Goal: Transaction & Acquisition: Purchase product/service

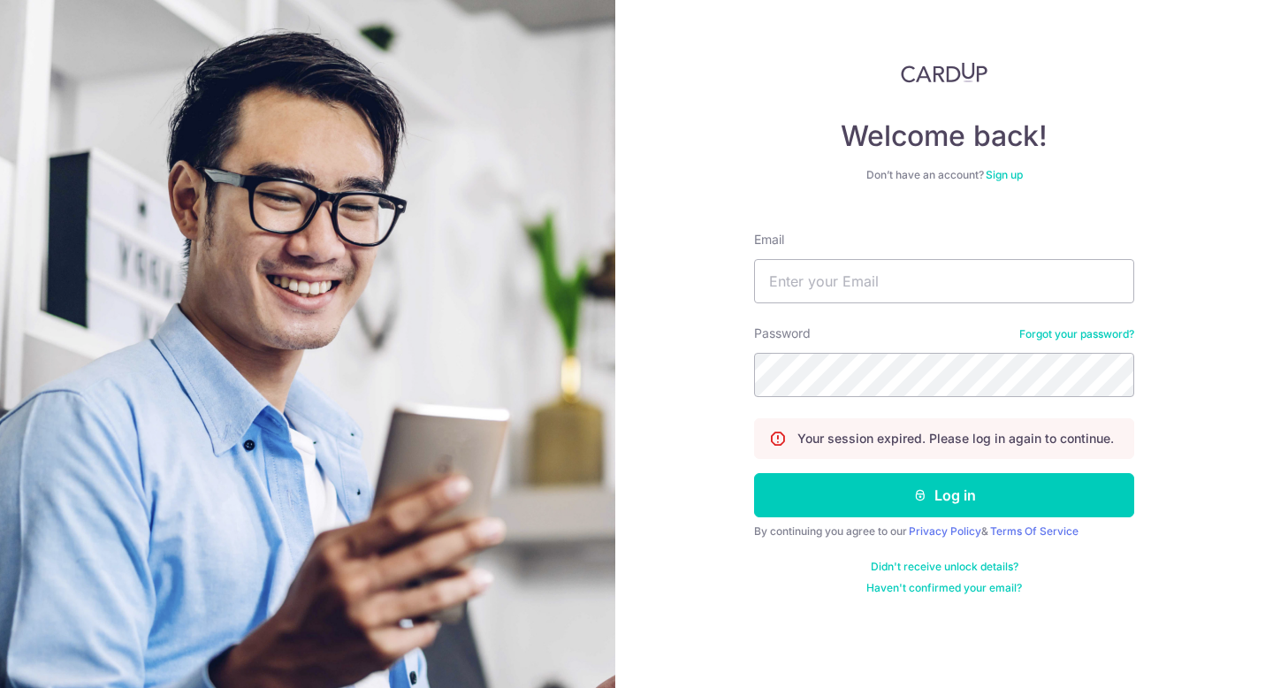
type input "[EMAIL_ADDRESS][DOMAIN_NAME]"
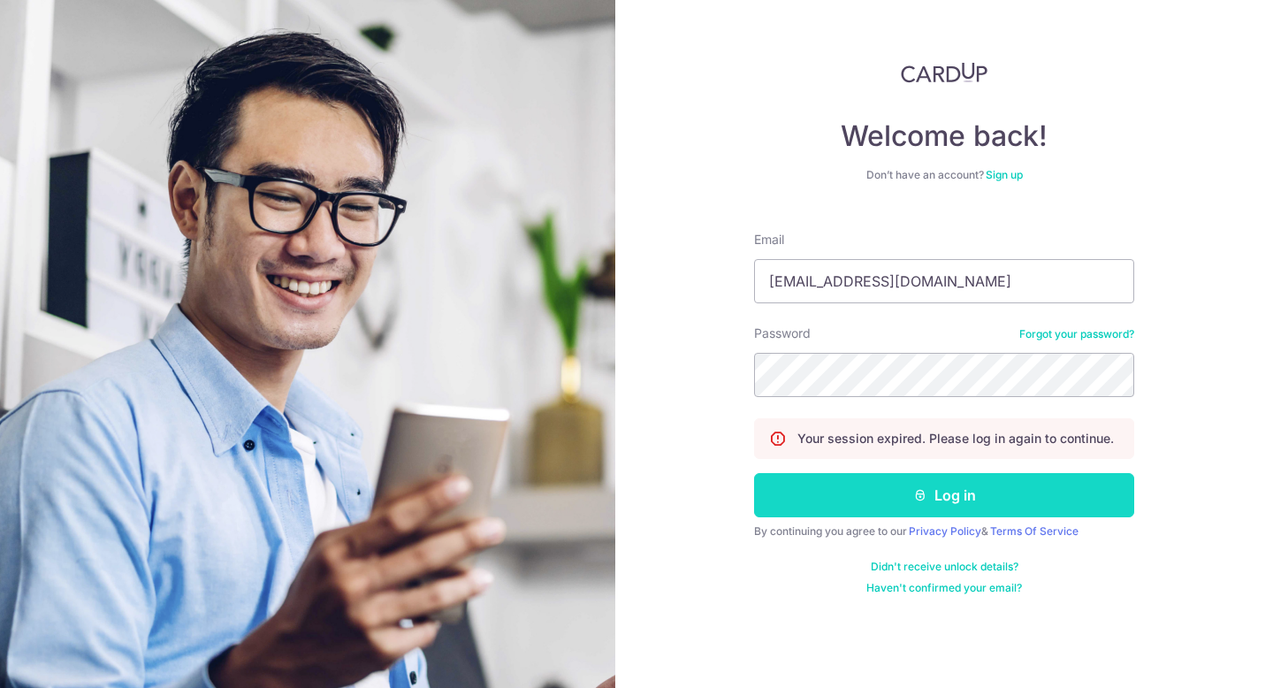
click at [862, 487] on button "Log in" at bounding box center [944, 495] width 380 height 44
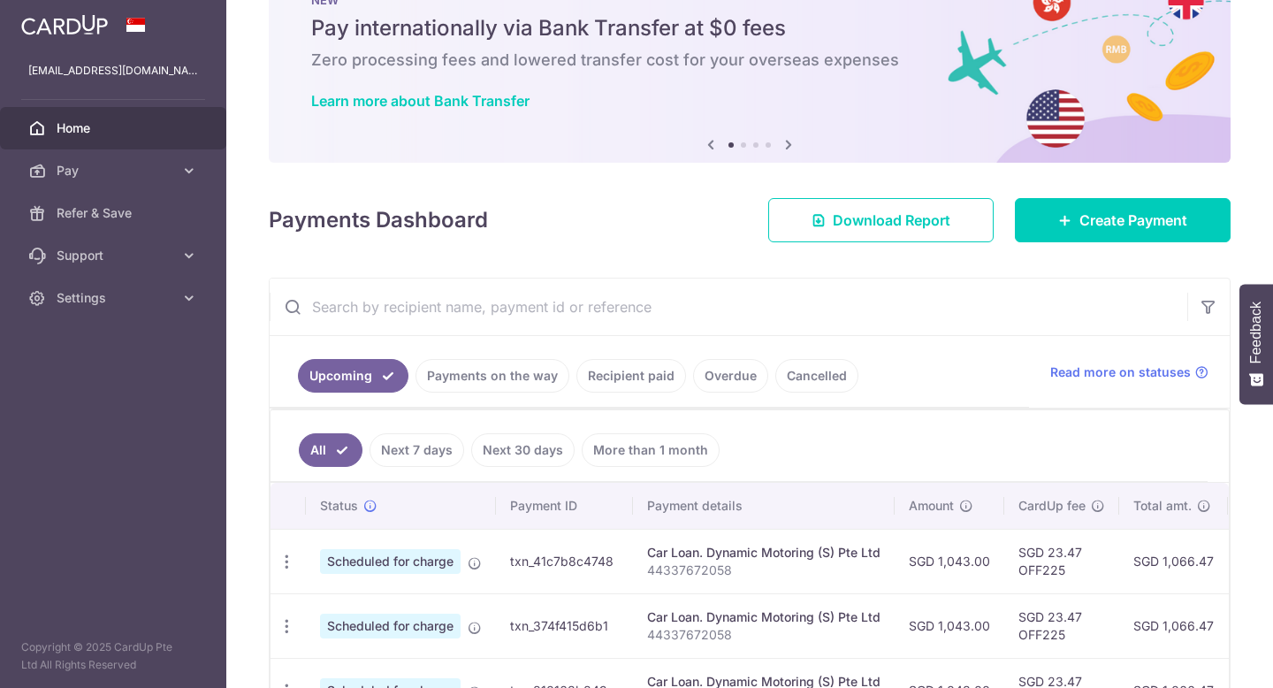
scroll to position [102, 0]
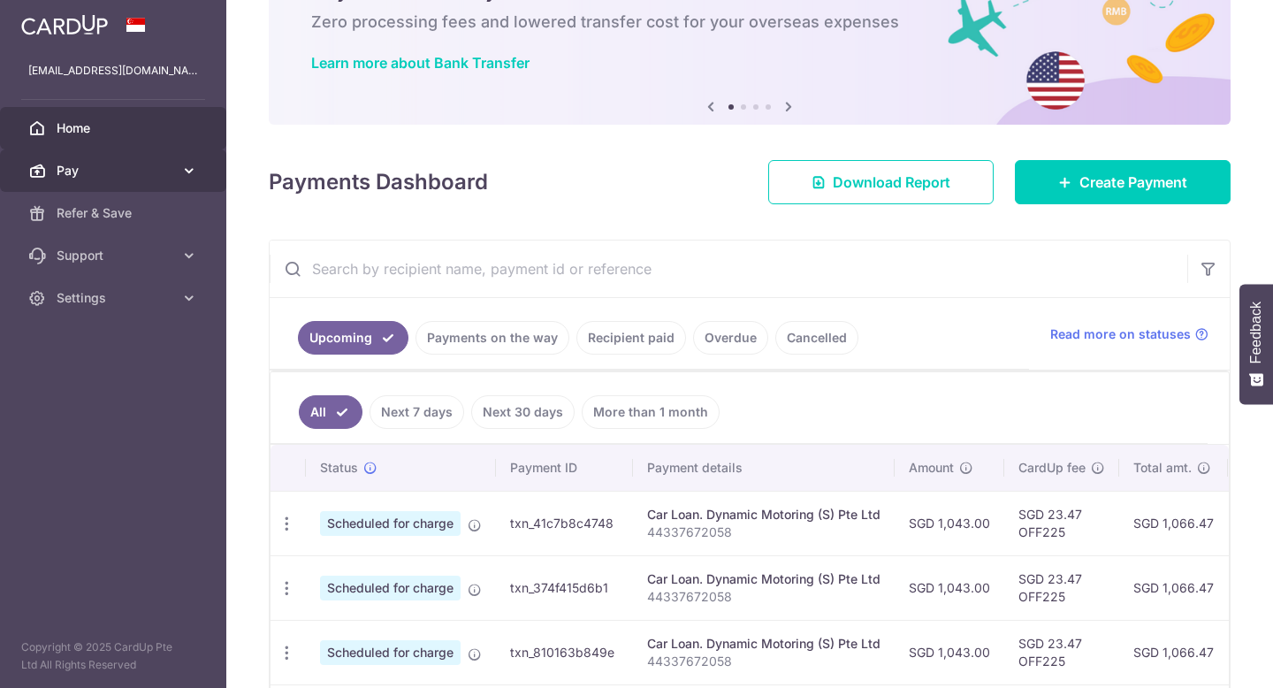
click at [196, 176] on icon at bounding box center [189, 171] width 18 height 18
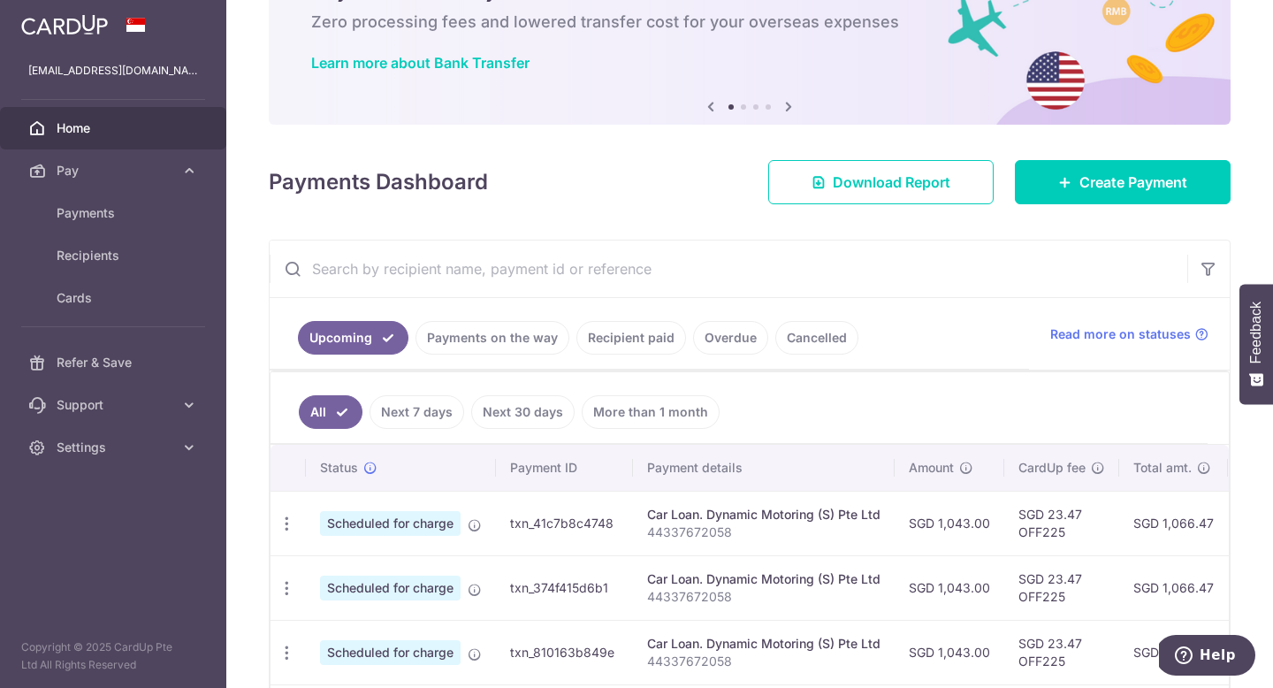
click at [54, 24] on img at bounding box center [64, 24] width 87 height 21
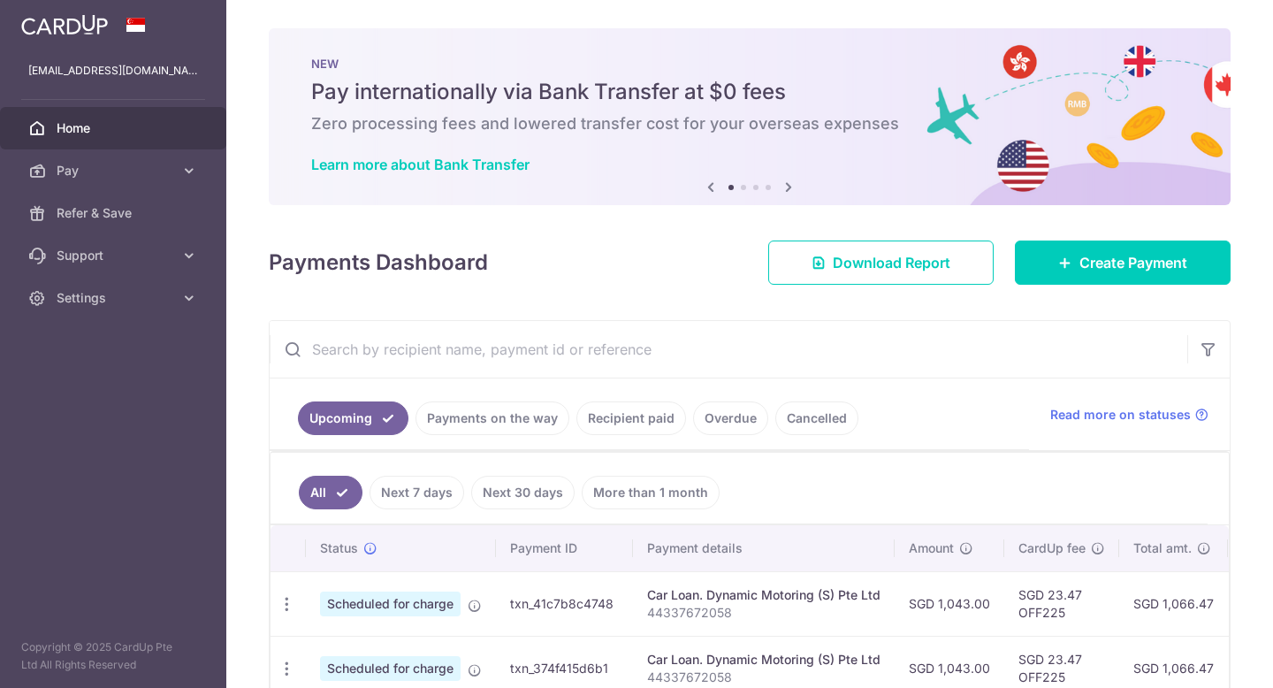
scroll to position [0, 0]
click at [83, 30] on img at bounding box center [64, 24] width 87 height 21
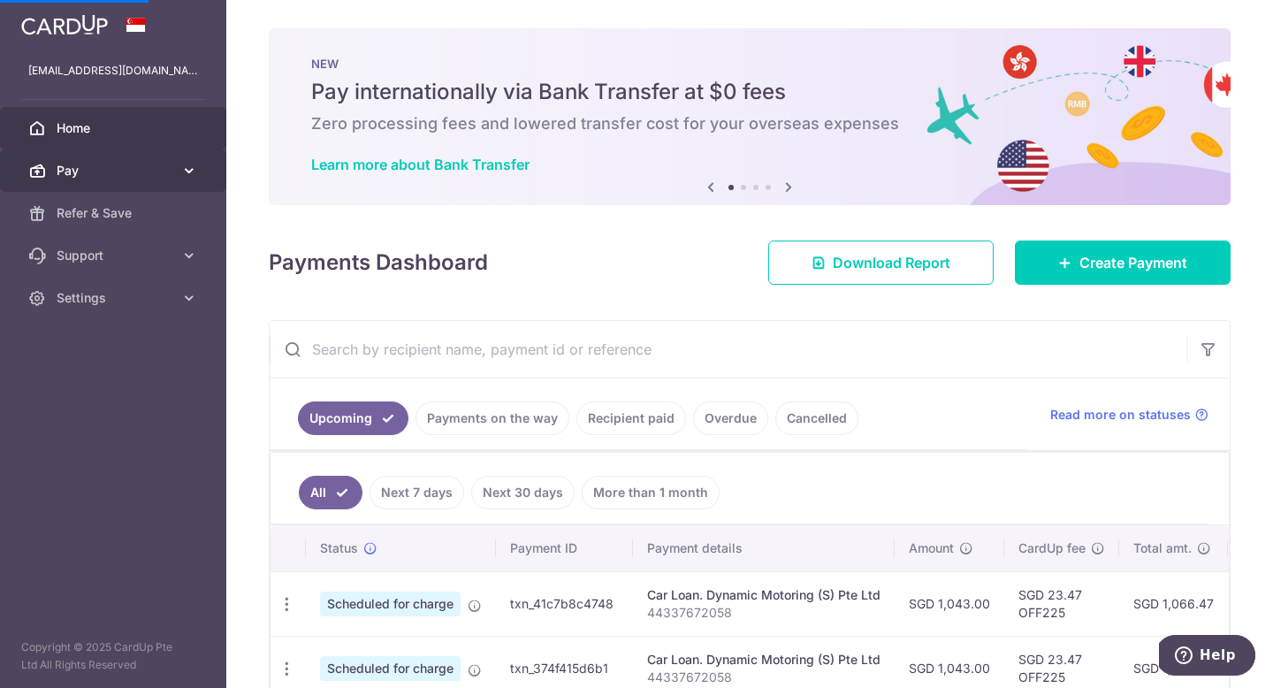
click at [87, 174] on span "Pay" at bounding box center [115, 171] width 117 height 18
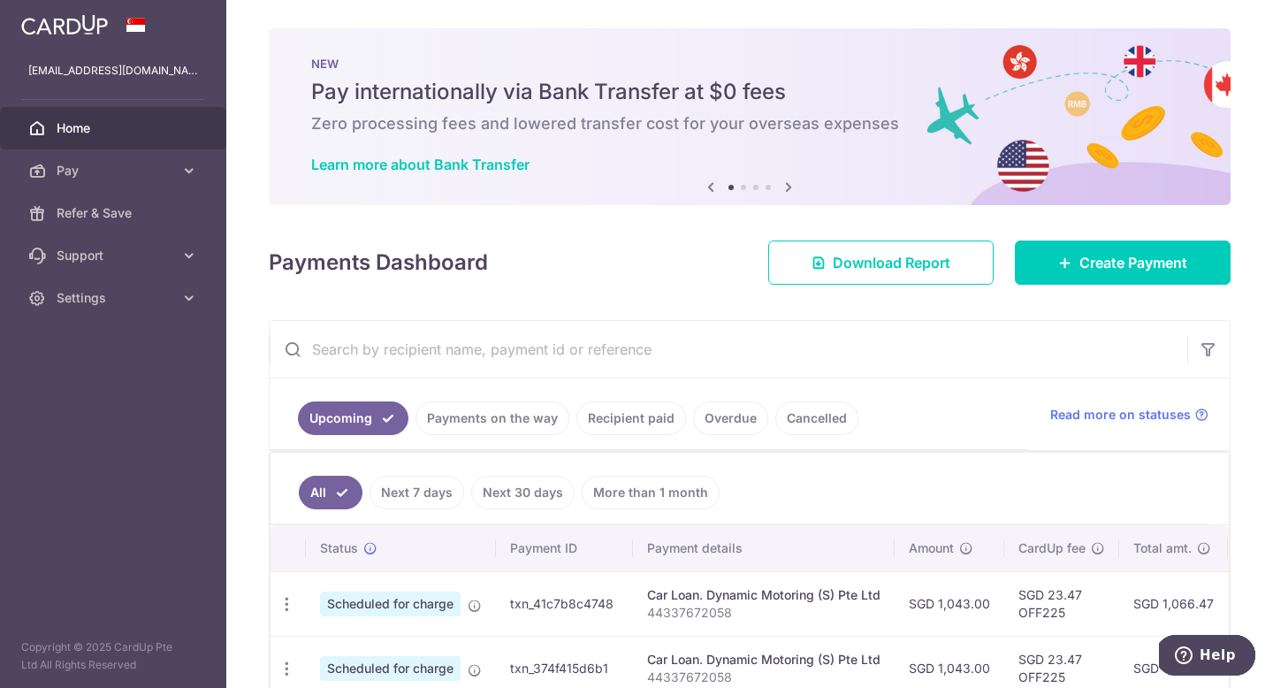
click at [110, 24] on link at bounding box center [64, 23] width 101 height 32
click at [1072, 266] on link "Create Payment" at bounding box center [1123, 262] width 216 height 44
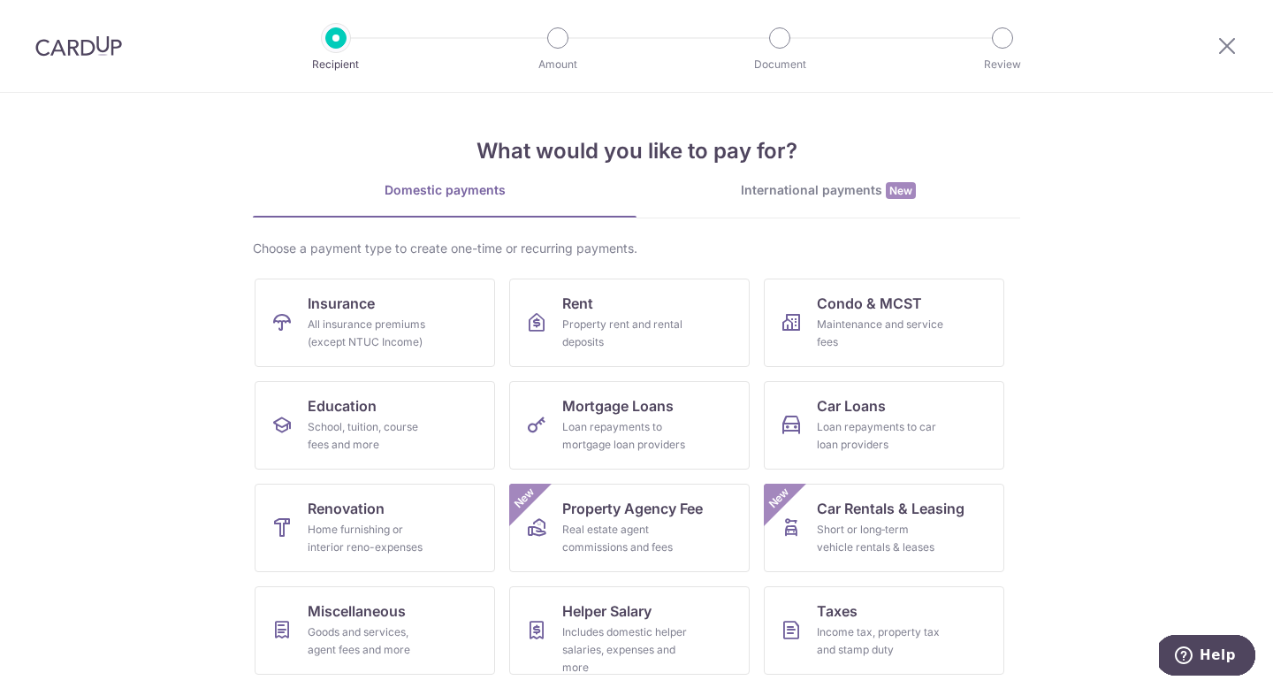
scroll to position [103, 0]
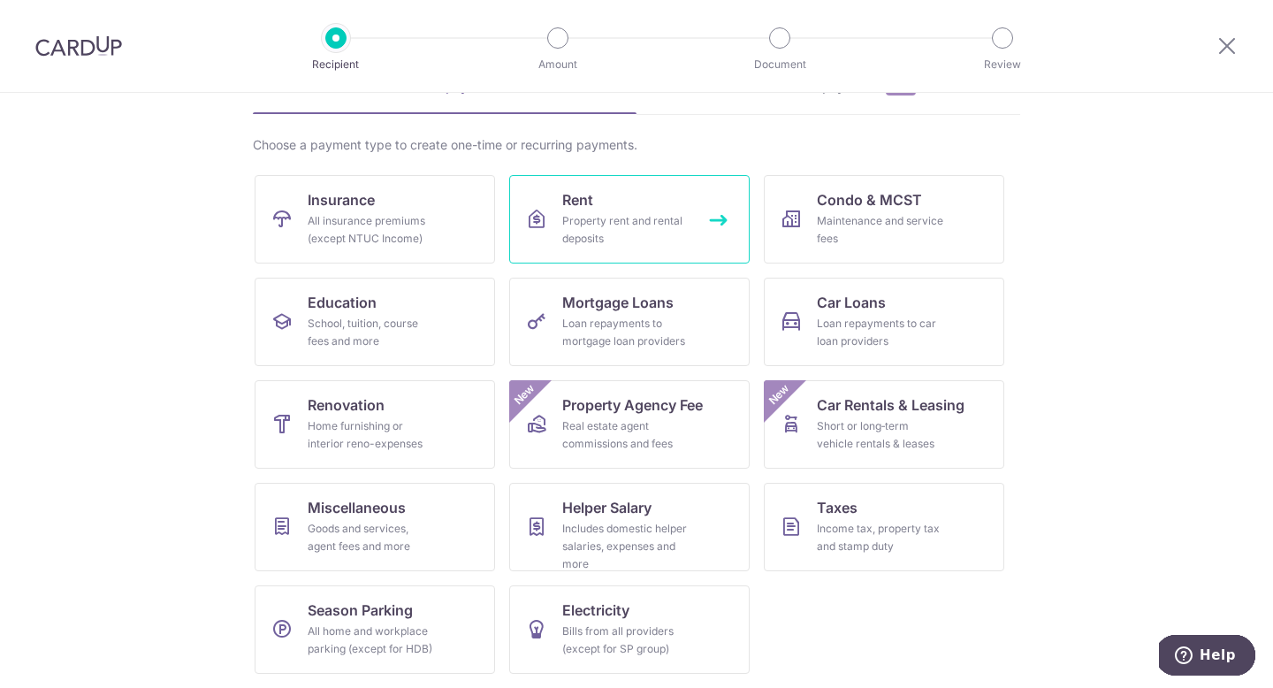
click at [658, 224] on div "Property rent and rental deposits" at bounding box center [625, 229] width 127 height 35
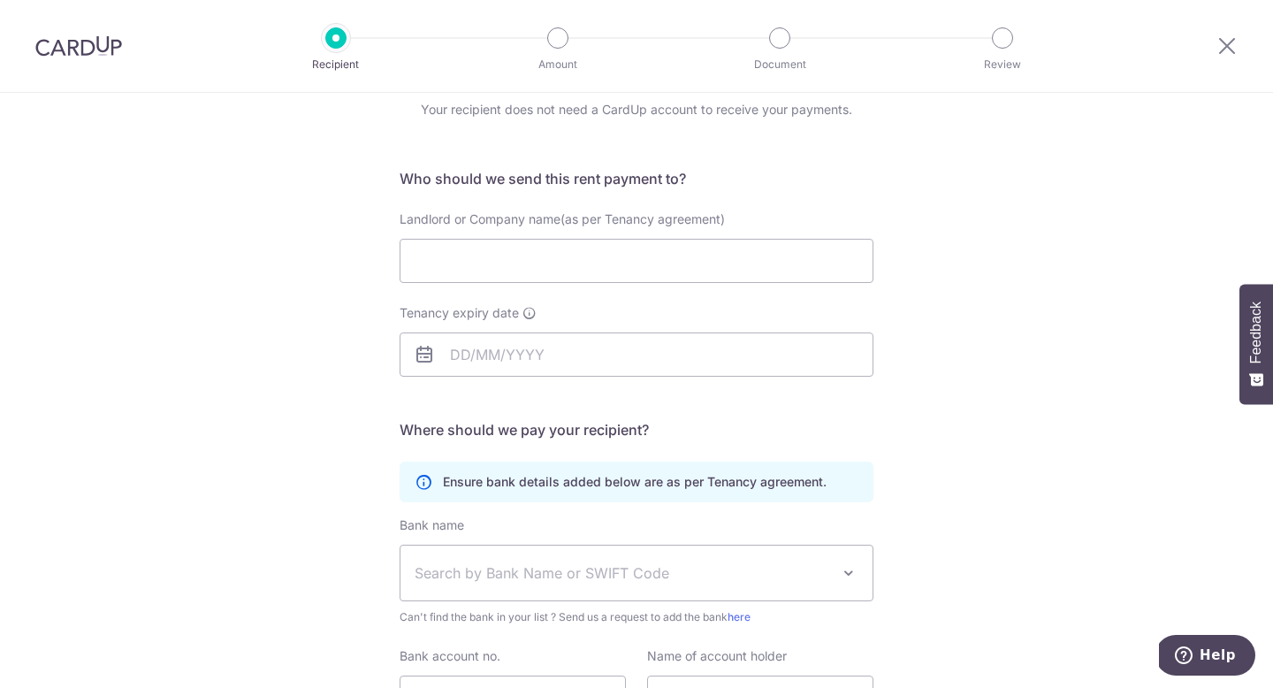
scroll to position [76, 0]
click at [654, 248] on input "Landlord or Company name(as per Tenancy agreement)" at bounding box center [636, 258] width 474 height 44
click at [662, 194] on form "Who should we send this rent payment to? Landlord or Company name(as per Tenanc…" at bounding box center [636, 470] width 474 height 610
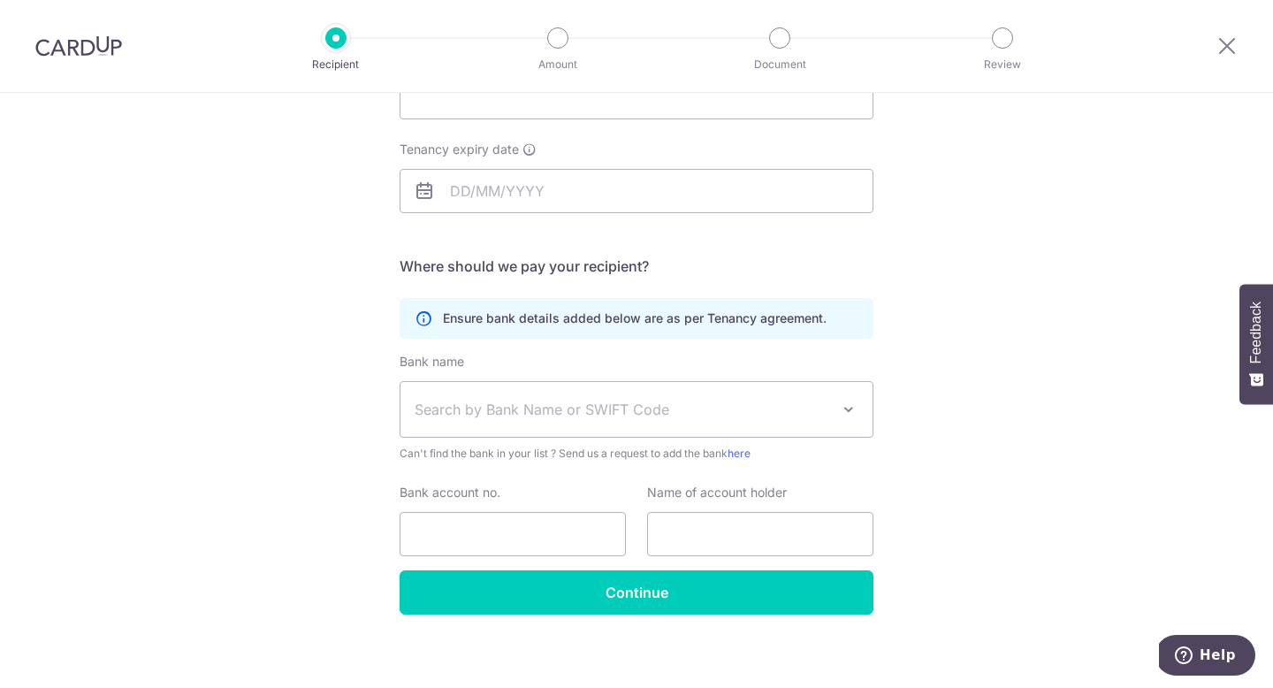
scroll to position [247, 0]
